Goal: Task Accomplishment & Management: Use online tool/utility

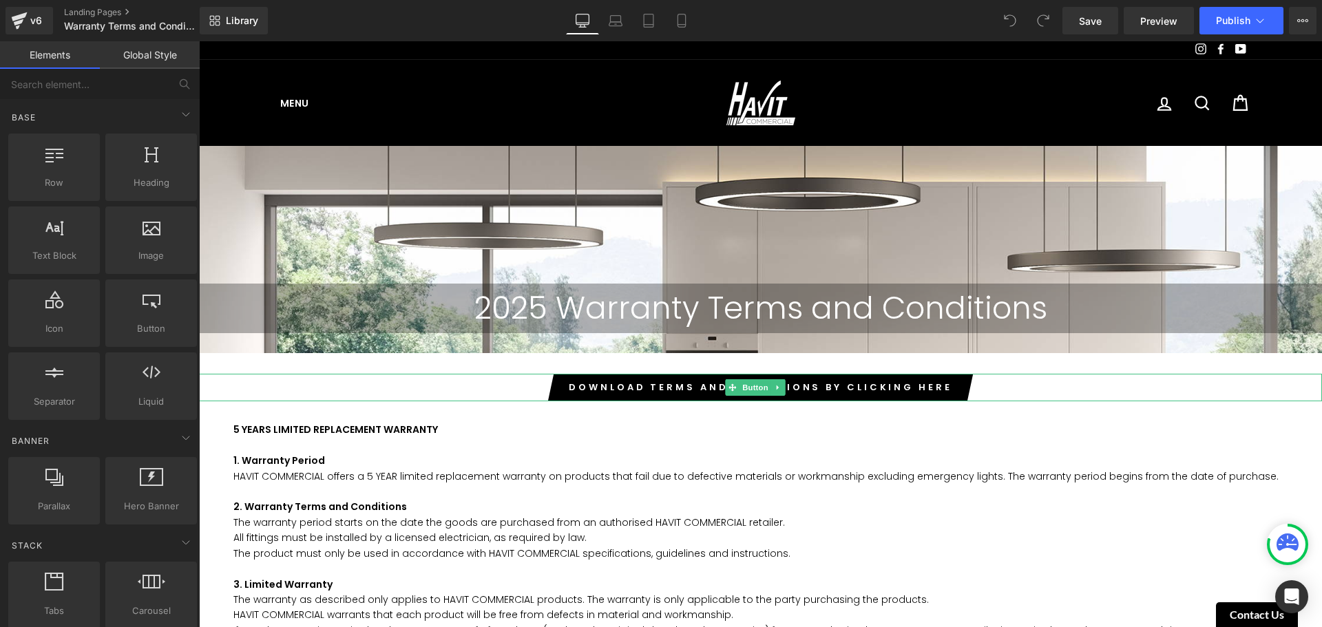
click at [987, 388] on div "Download terms and conditions by clicking here" at bounding box center [760, 388] width 1123 height 28
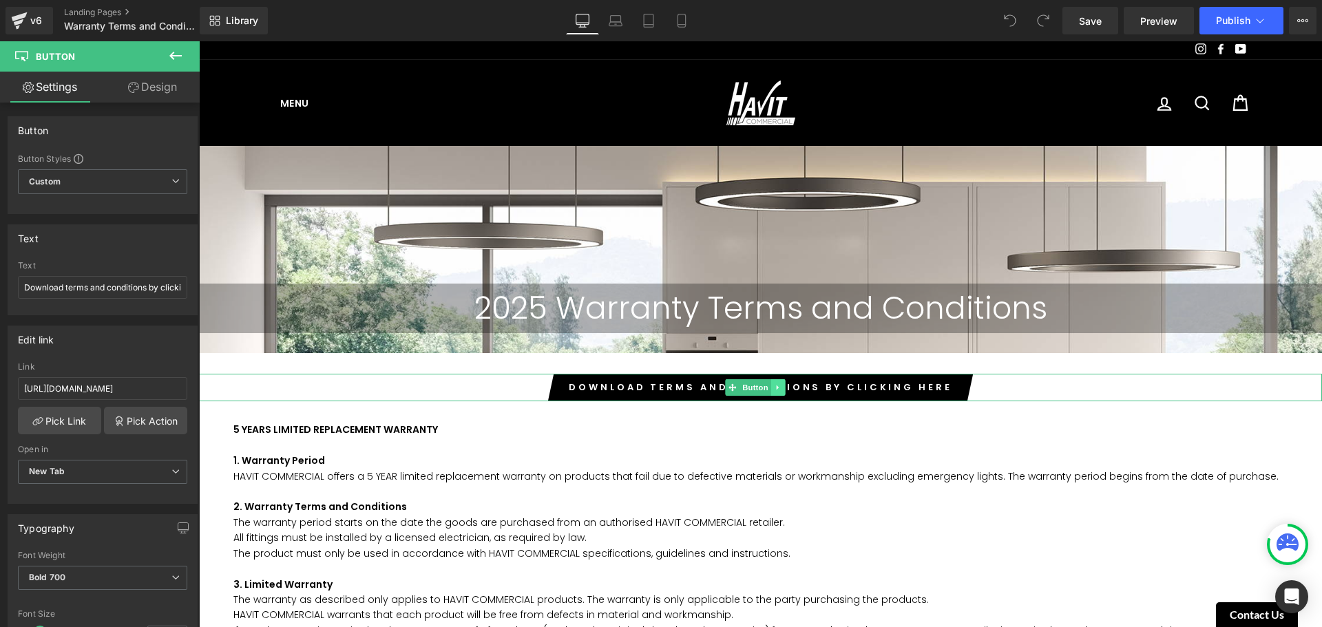
click at [781, 391] on icon at bounding box center [778, 387] width 8 height 8
click at [116, 393] on input "[URL][DOMAIN_NAME]" at bounding box center [102, 388] width 169 height 23
paste input "HC_Terms_and_Conditions_AUG25.pdf?v=1760325914"
type input "[URL][DOMAIN_NAME]"
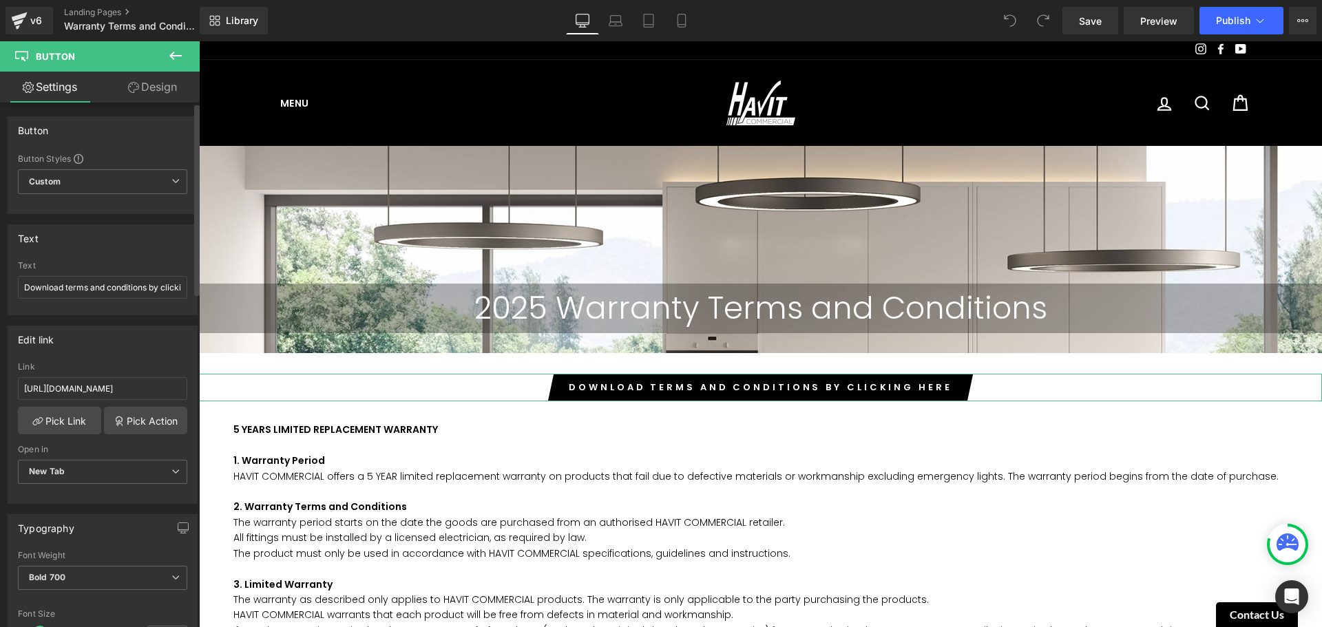
click at [121, 352] on div "Edit link" at bounding box center [102, 339] width 189 height 26
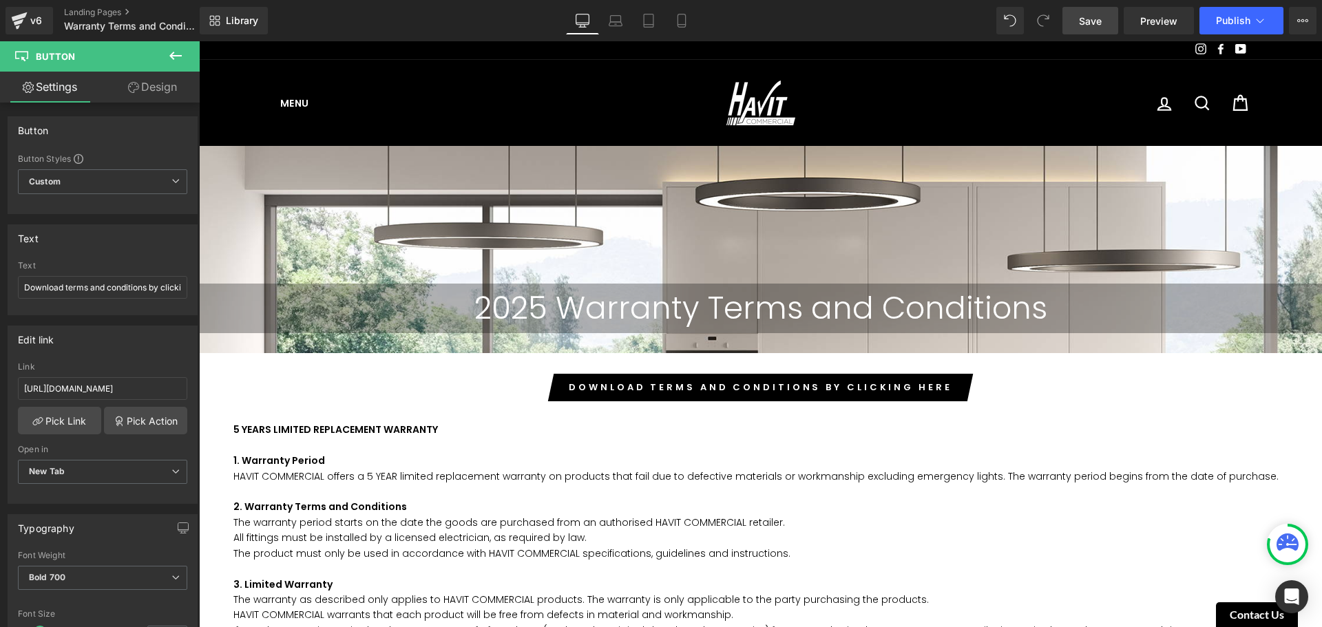
click at [1097, 23] on span "Save" at bounding box center [1090, 21] width 23 height 14
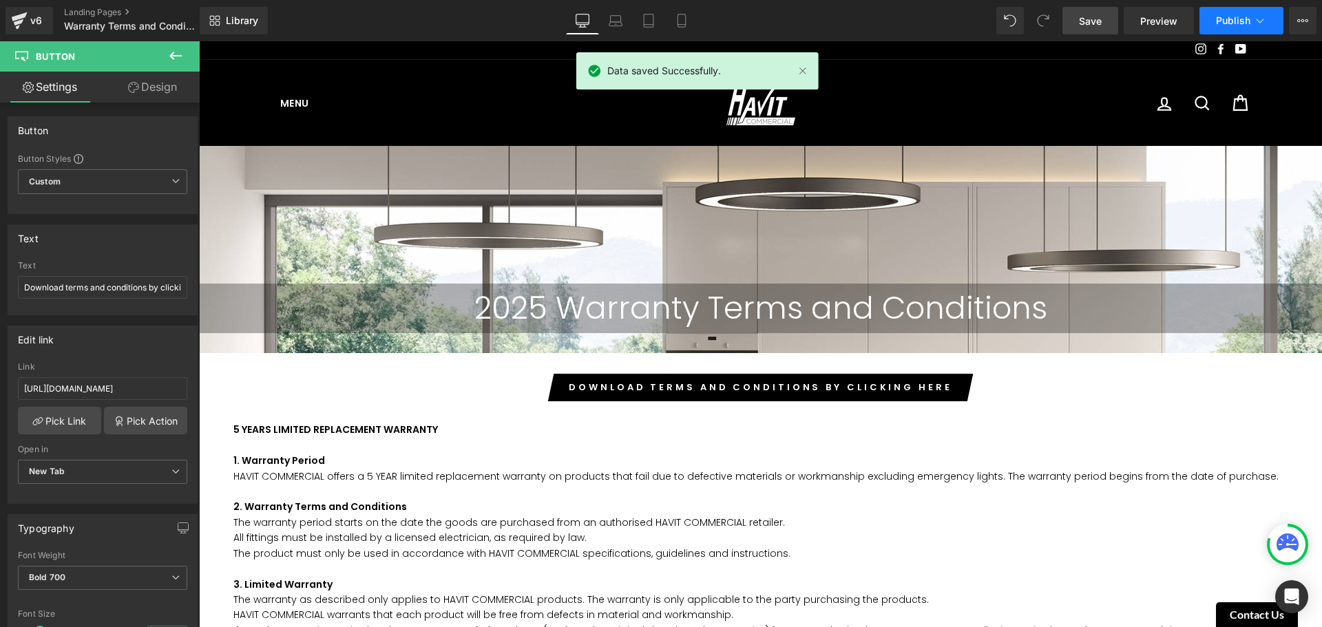
click at [1227, 18] on span "Publish" at bounding box center [1233, 20] width 34 height 11
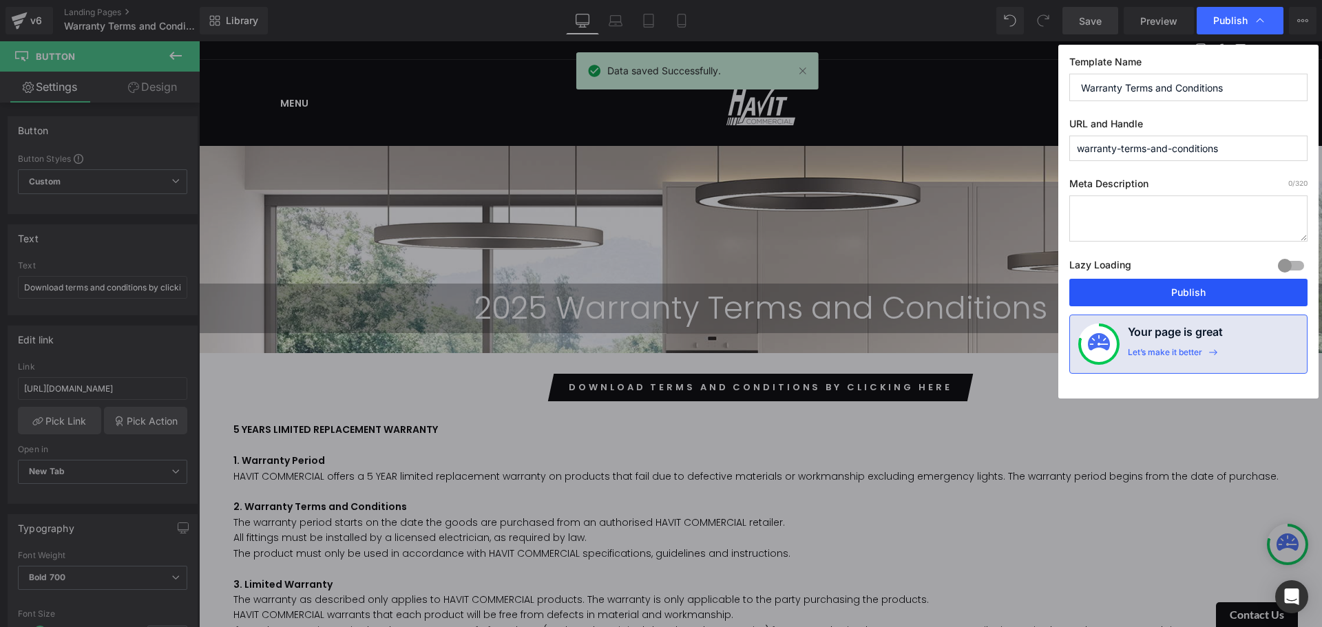
click at [1185, 295] on button "Publish" at bounding box center [1188, 293] width 238 height 28
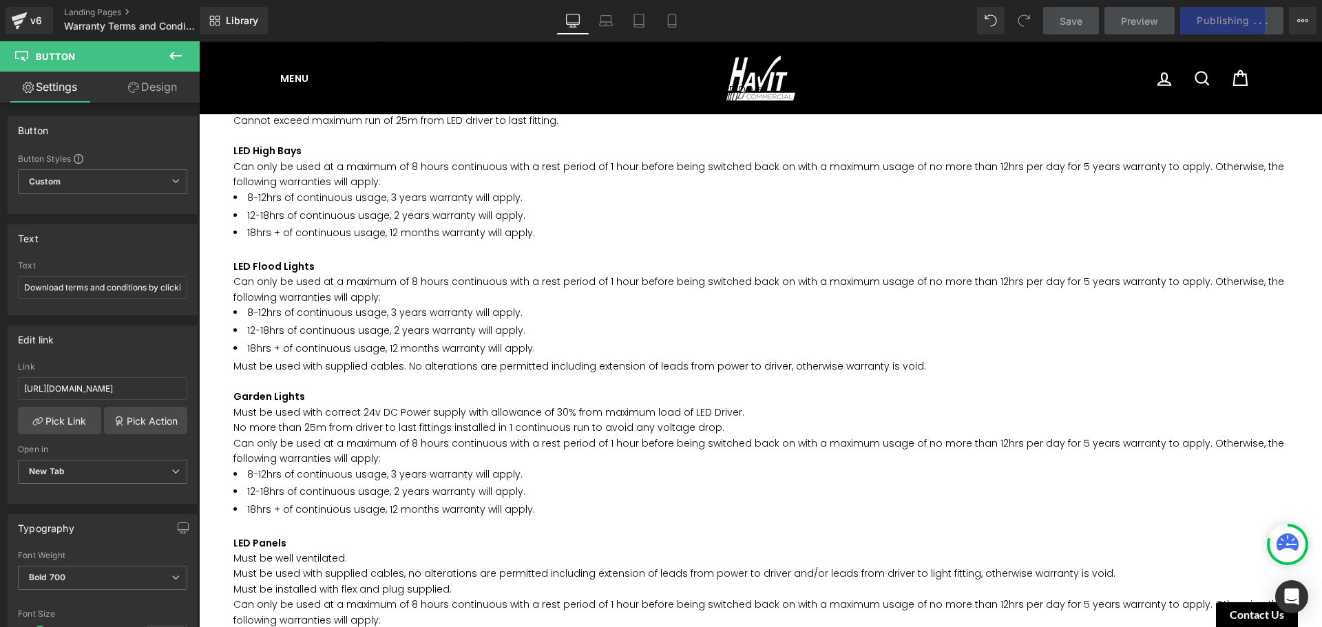
scroll to position [3648, 0]
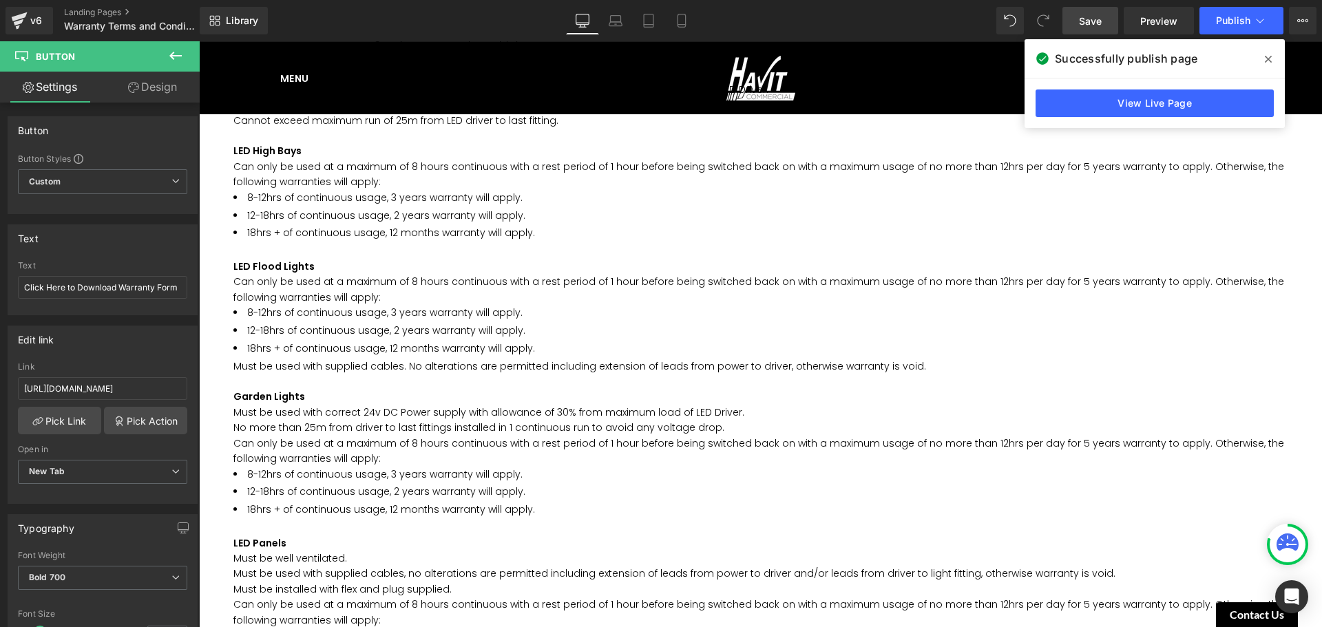
scroll to position [3304, 0]
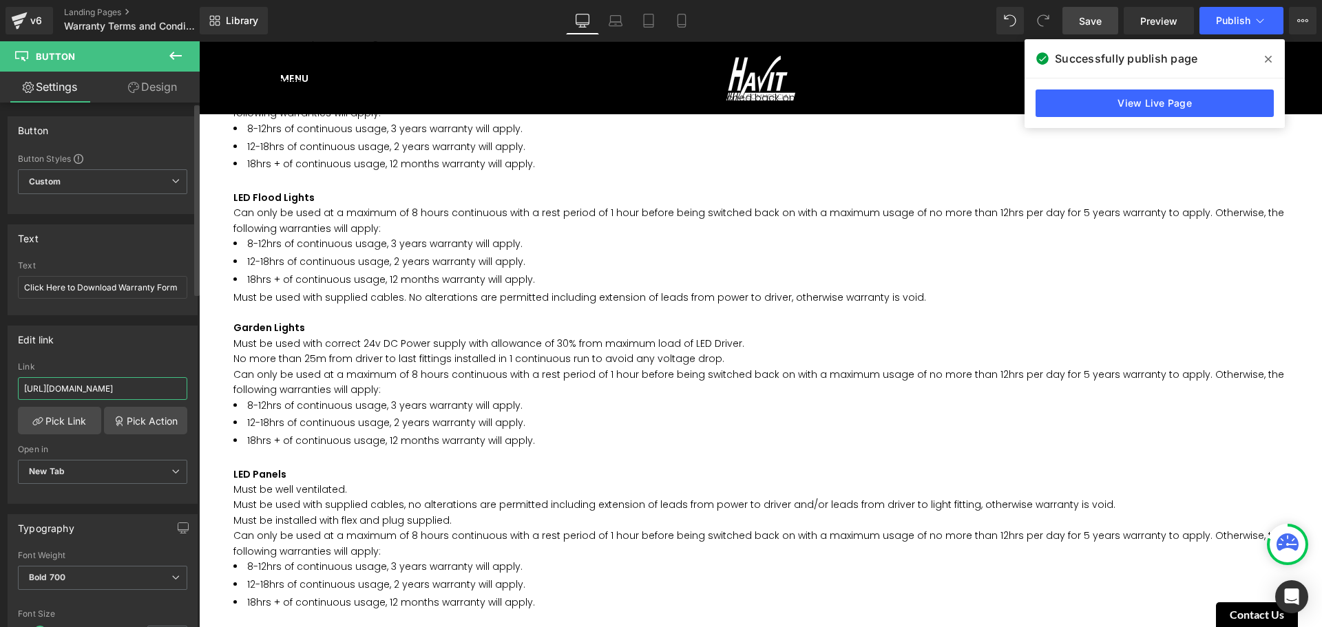
click at [109, 385] on input "[URL][DOMAIN_NAME]" at bounding box center [102, 388] width 169 height 23
